Goal: Transaction & Acquisition: Purchase product/service

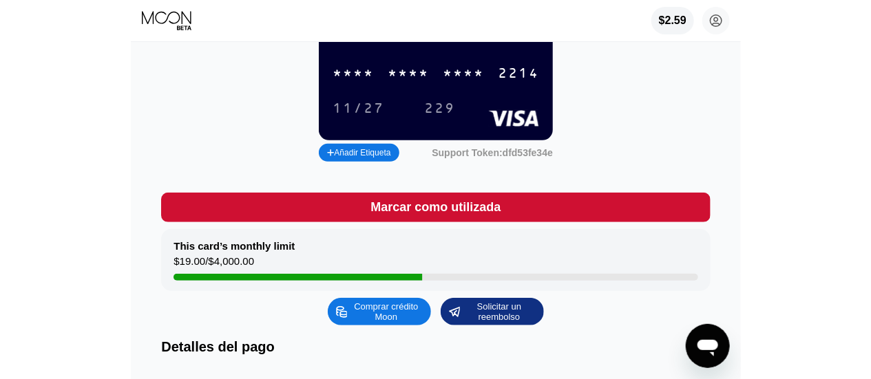
scroll to position [138, 0]
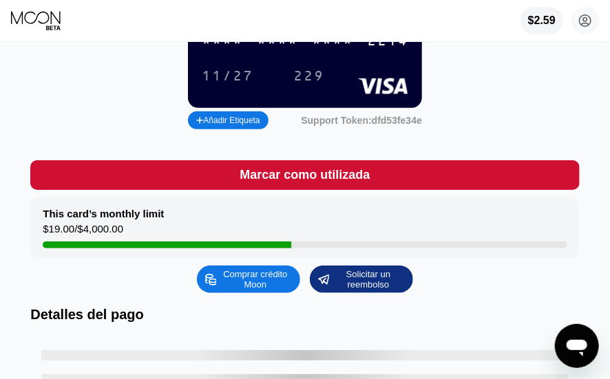
click at [253, 289] on div "Comprar crédito Moon" at bounding box center [256, 279] width 76 height 22
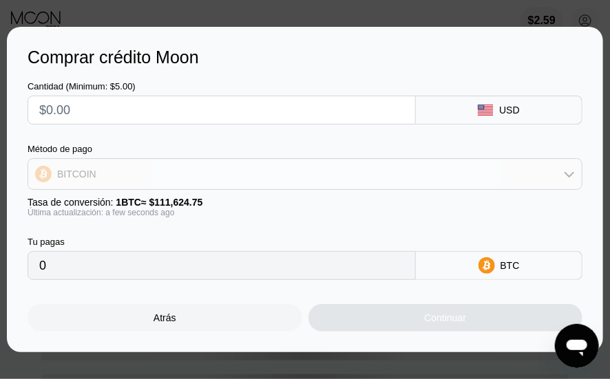
click at [328, 177] on div "BITCOIN" at bounding box center [304, 174] width 553 height 28
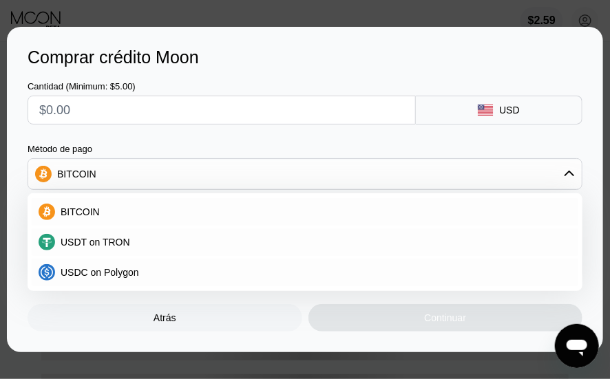
click at [89, 243] on span "USDT on TRON" at bounding box center [96, 242] width 70 height 11
type input "0.00"
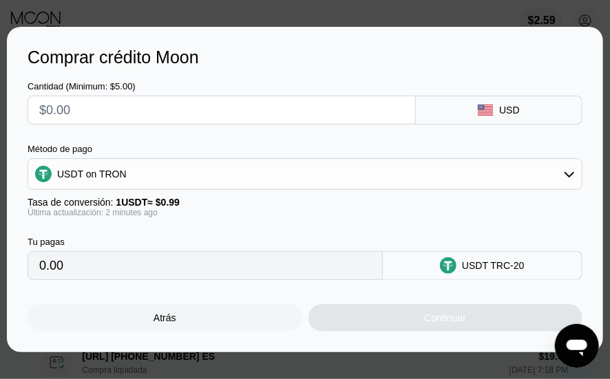
click at [140, 107] on input "text" at bounding box center [221, 110] width 365 height 28
type input "$5"
type input "5.05"
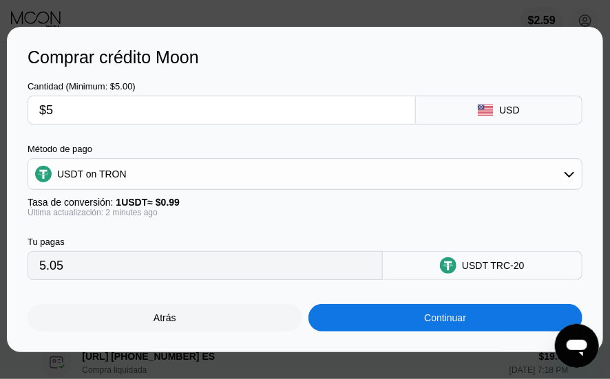
type input "$5"
click at [257, 175] on div "USDT on TRON" at bounding box center [304, 174] width 553 height 28
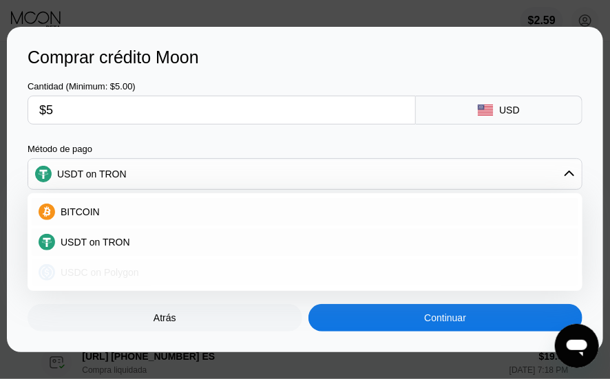
click at [87, 268] on span "USDC on Polygon" at bounding box center [100, 272] width 78 height 11
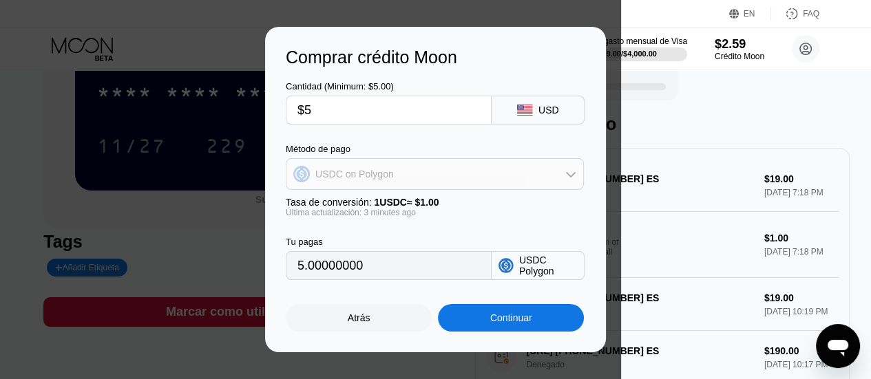
click at [477, 170] on div "USDC on Polygon" at bounding box center [434, 174] width 297 height 28
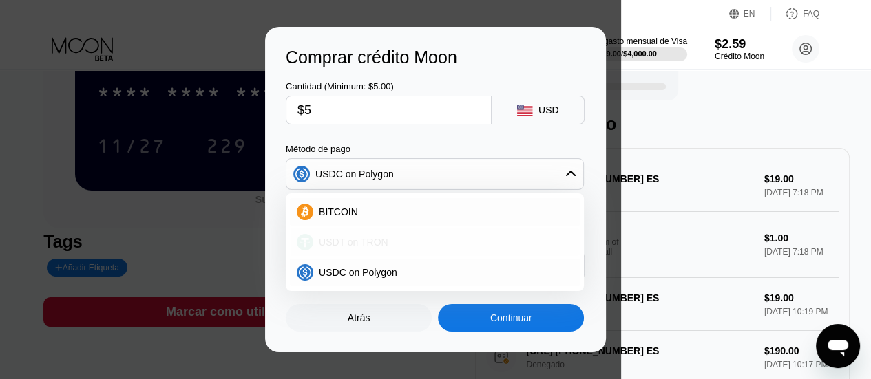
click at [350, 242] on span "USDT on TRON" at bounding box center [354, 242] width 70 height 11
type input "5.05"
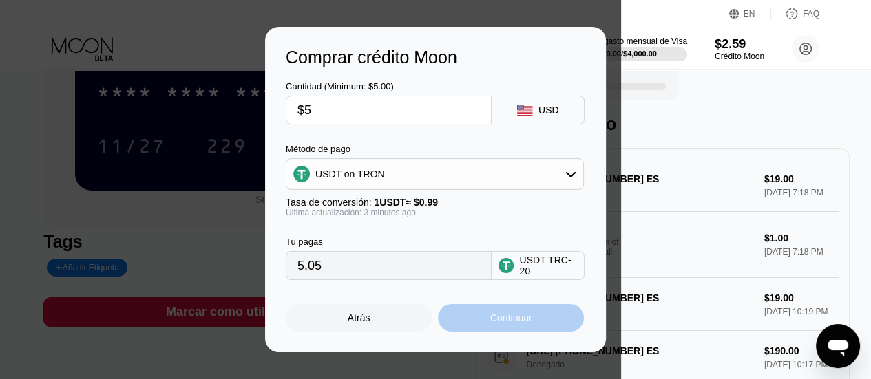
click at [504, 324] on div "Continuar" at bounding box center [511, 318] width 42 height 11
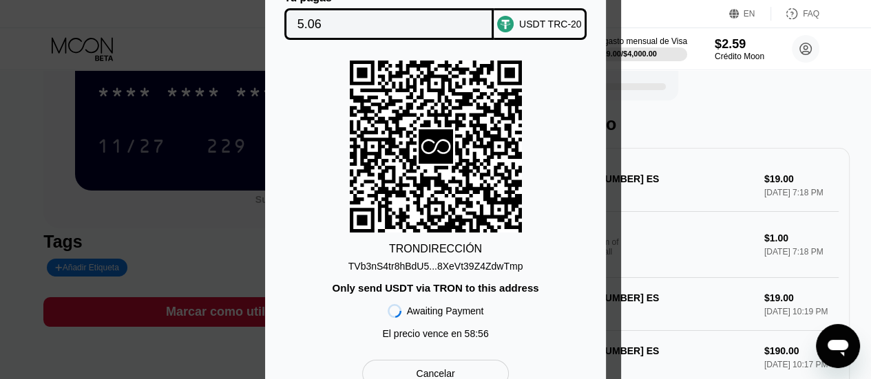
click at [484, 271] on div "TVb3nS4tr8hBdU5...8XeVt39Z4ZdwTmp" at bounding box center [435, 266] width 175 height 11
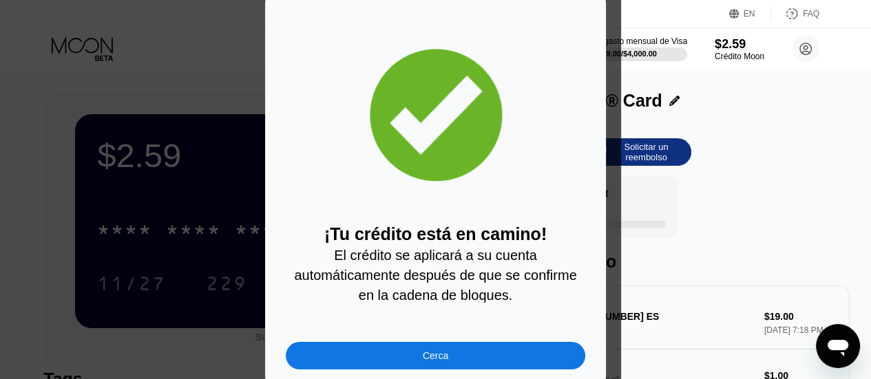
scroll to position [69, 0]
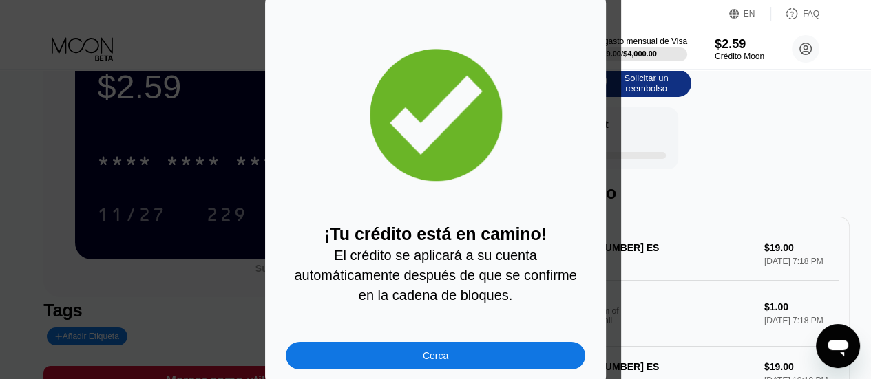
click at [410, 359] on div "Cerca" at bounding box center [435, 356] width 299 height 28
